Goal: Book appointment/travel/reservation

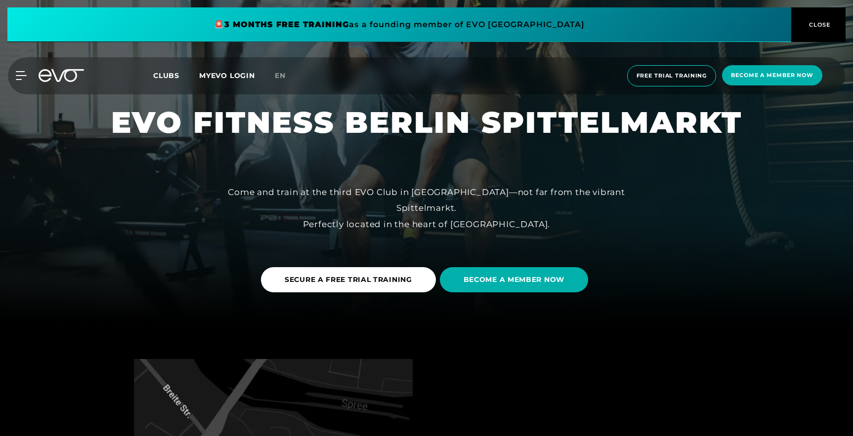
scroll to position [112, 0]
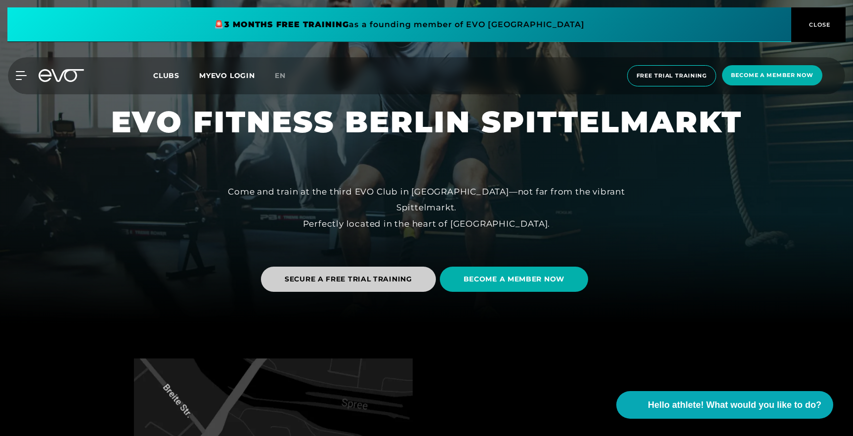
click at [416, 283] on span "SECURE A FREE TRIAL TRAINING" at bounding box center [348, 279] width 175 height 25
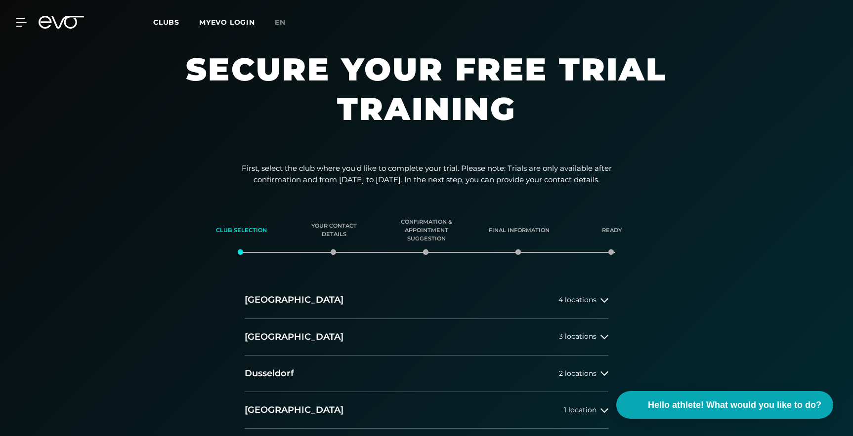
scroll to position [66, 0]
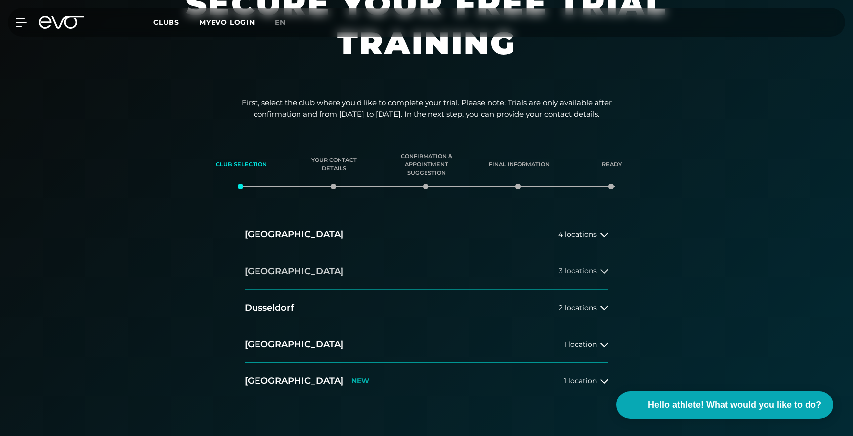
click at [519, 278] on button "[GEOGRAPHIC_DATA] 3 locations" at bounding box center [427, 271] width 364 height 37
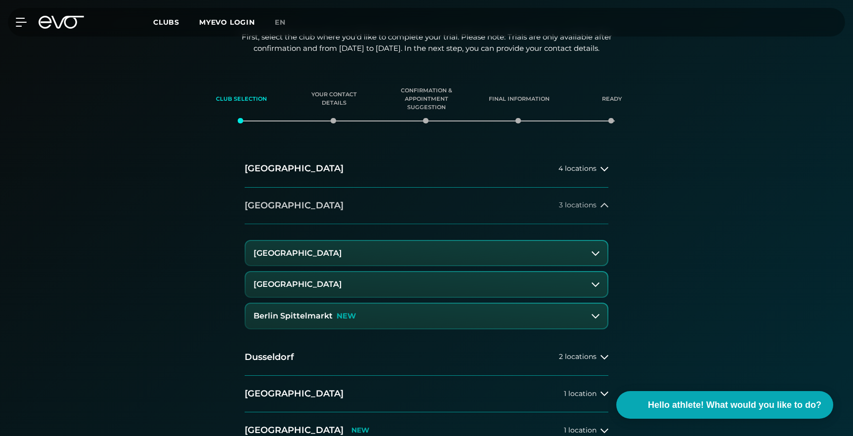
scroll to position [132, 0]
click at [509, 305] on button "Berlin Spittelmarkt NEW" at bounding box center [427, 315] width 362 height 25
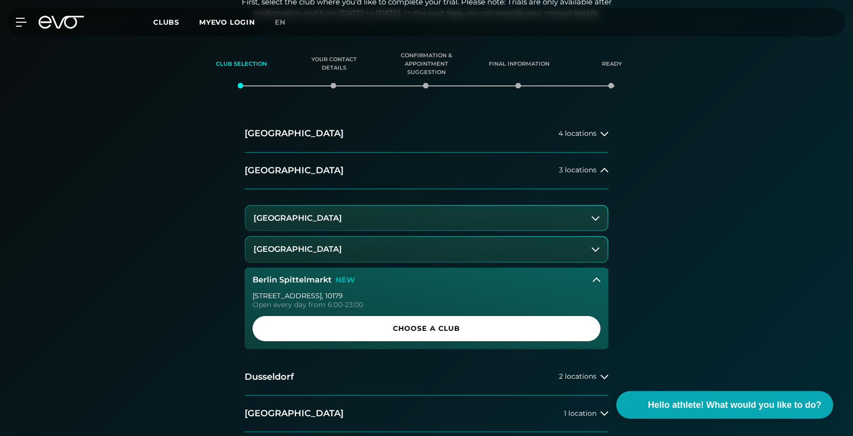
scroll to position [168, 0]
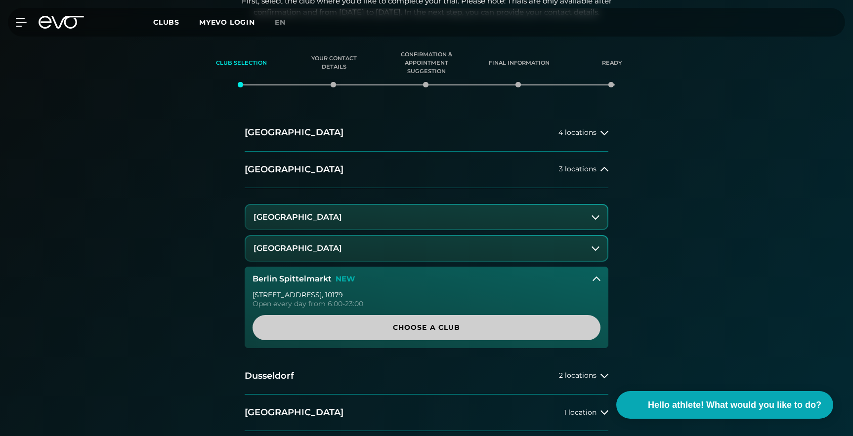
click at [503, 332] on span "Choose a club" at bounding box center [426, 328] width 300 height 10
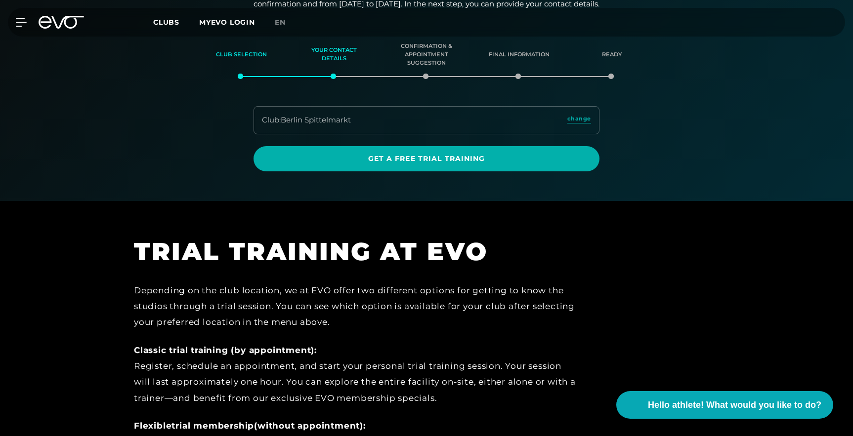
scroll to position [156, 0]
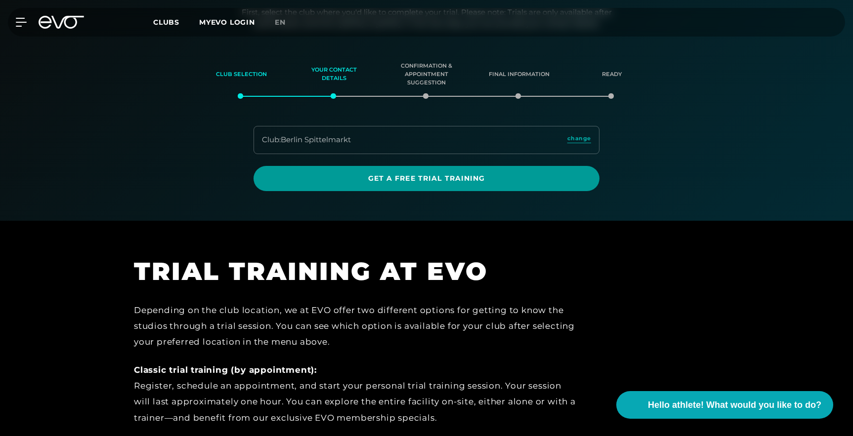
click at [432, 181] on font "Get a free trial training" at bounding box center [426, 178] width 117 height 9
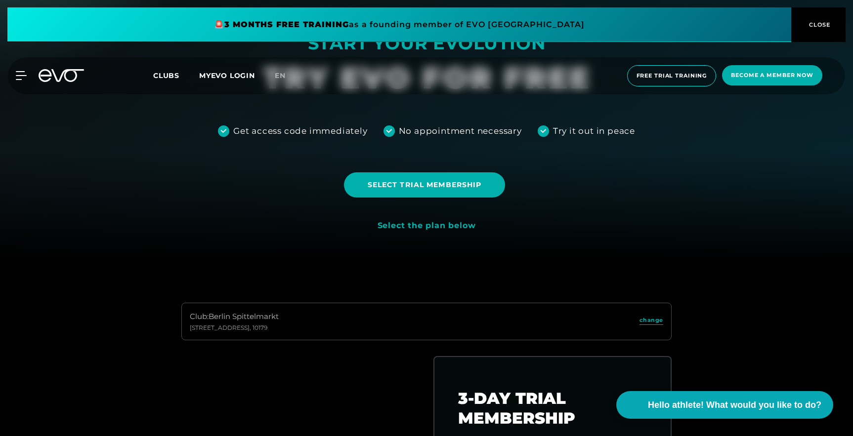
scroll to position [200, 0]
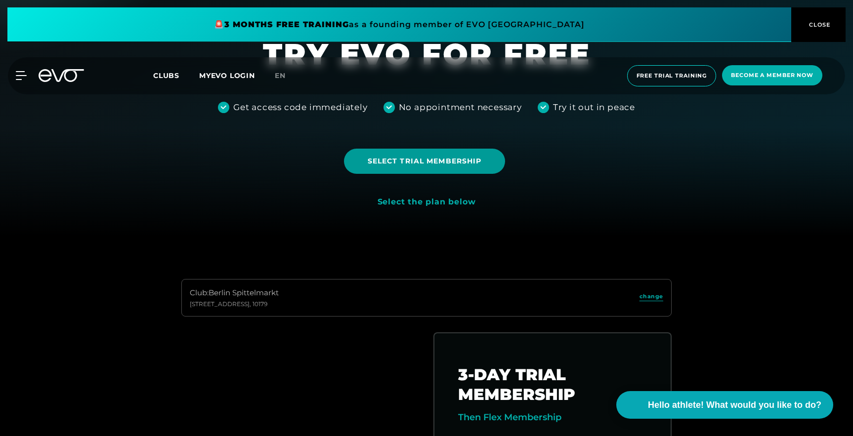
click at [426, 167] on span "Select trial membership" at bounding box center [425, 161] width 162 height 25
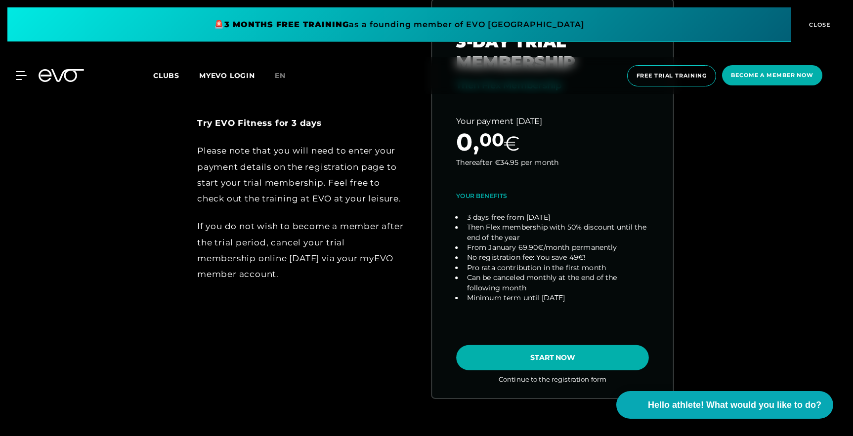
scroll to position [529, 0]
click at [500, 352] on link "choose plan" at bounding box center [552, 199] width 241 height 398
